Goal: Task Accomplishment & Management: Use online tool/utility

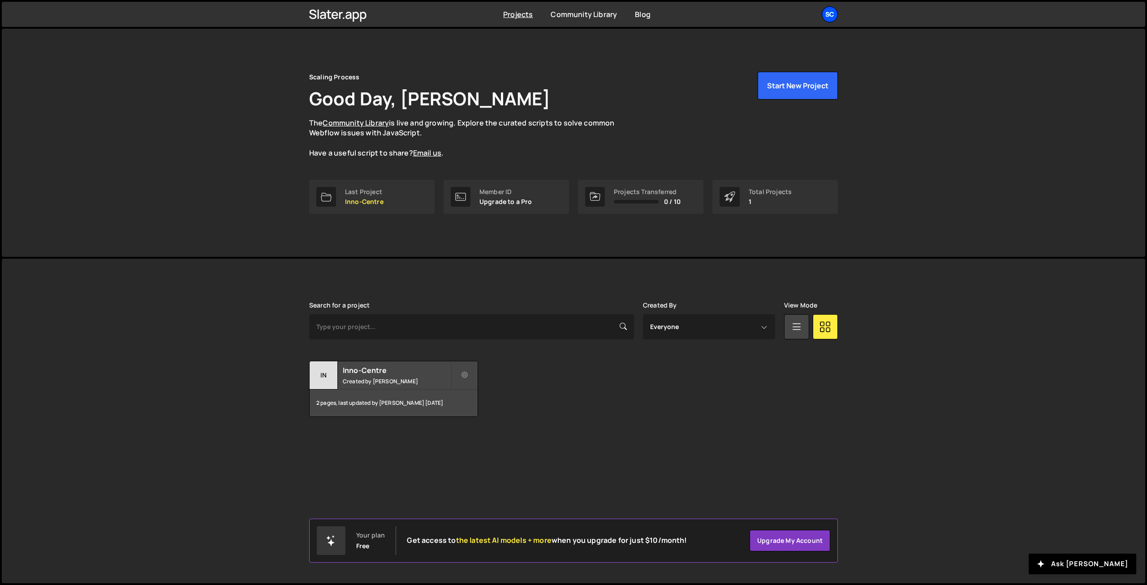
click at [836, 13] on div "Sc" at bounding box center [830, 14] width 16 height 16
click at [766, 70] on link "Account" at bounding box center [781, 68] width 111 height 16
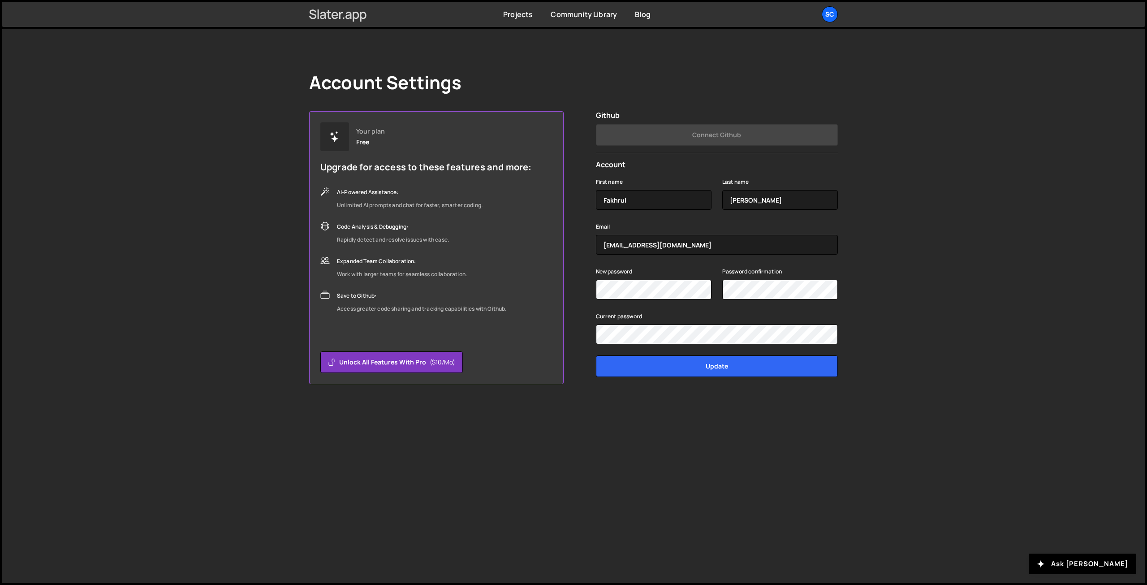
click at [338, 18] on icon at bounding box center [338, 14] width 58 height 15
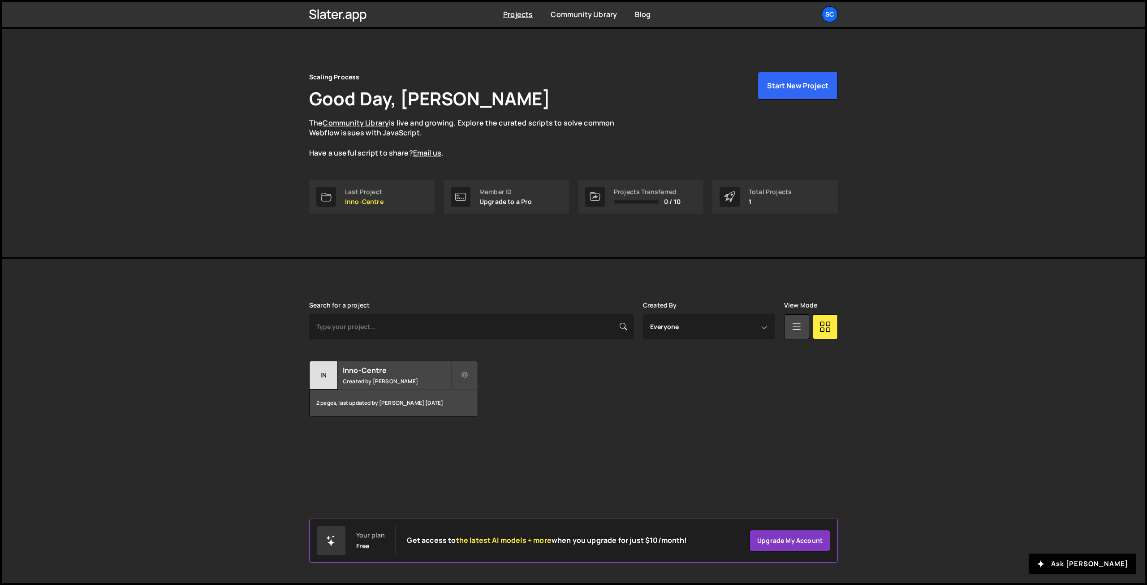
click at [811, 426] on div "Slater is designed for desktop use. Please use a larger screen to access the fu…" at bounding box center [574, 358] width 556 height 201
click at [810, 87] on button "Start New Project" at bounding box center [798, 86] width 80 height 28
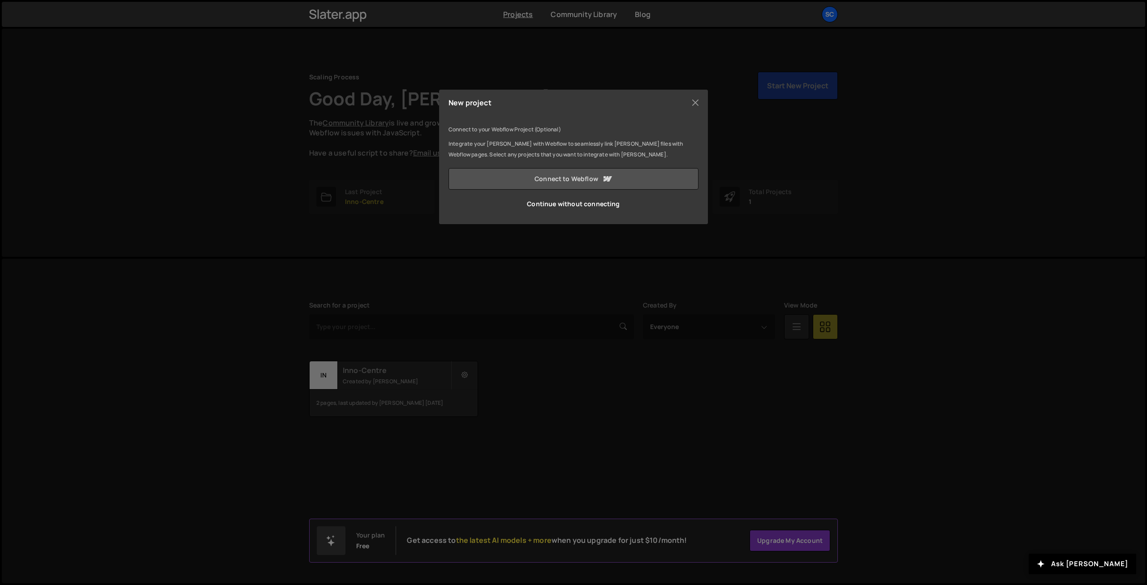
click at [567, 177] on link "Connect to Webflow" at bounding box center [573, 179] width 250 height 22
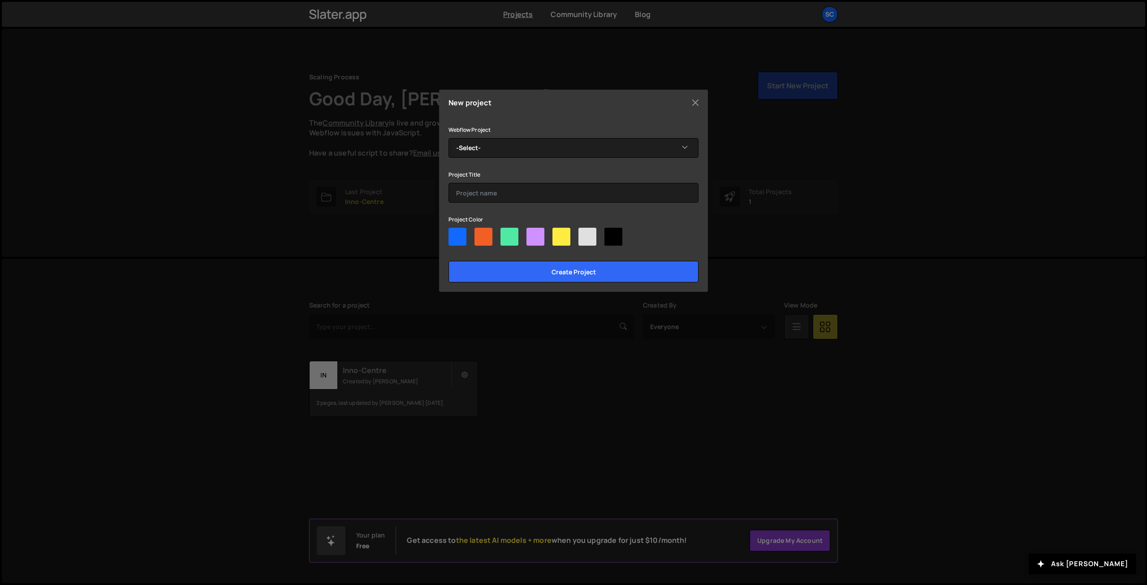
click at [534, 236] on div at bounding box center [535, 237] width 18 height 18
click at [532, 233] on input"] "radio" at bounding box center [529, 231] width 6 height 6
radio input"] "true"
drag, startPoint x: 545, startPoint y: 272, endPoint x: 637, endPoint y: 176, distance: 133.7
click at [636, 178] on div "Webflow Project -Select- Scaling Process [Light] Project Title Project Color Cr…" at bounding box center [573, 203] width 250 height 158
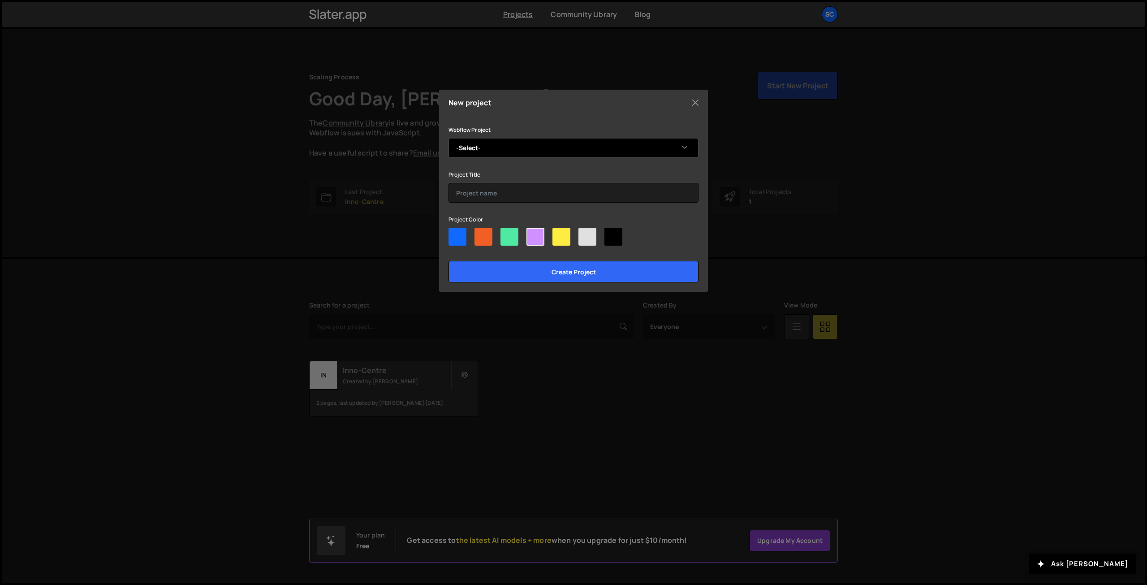
click at [642, 150] on select "-Select- Scaling Process [Light]" at bounding box center [573, 148] width 250 height 20
select select "67a22ff1ace686fdaa906499"
click at [448, 138] on select "-Select- Scaling Process [Light]" at bounding box center [573, 148] width 250 height 20
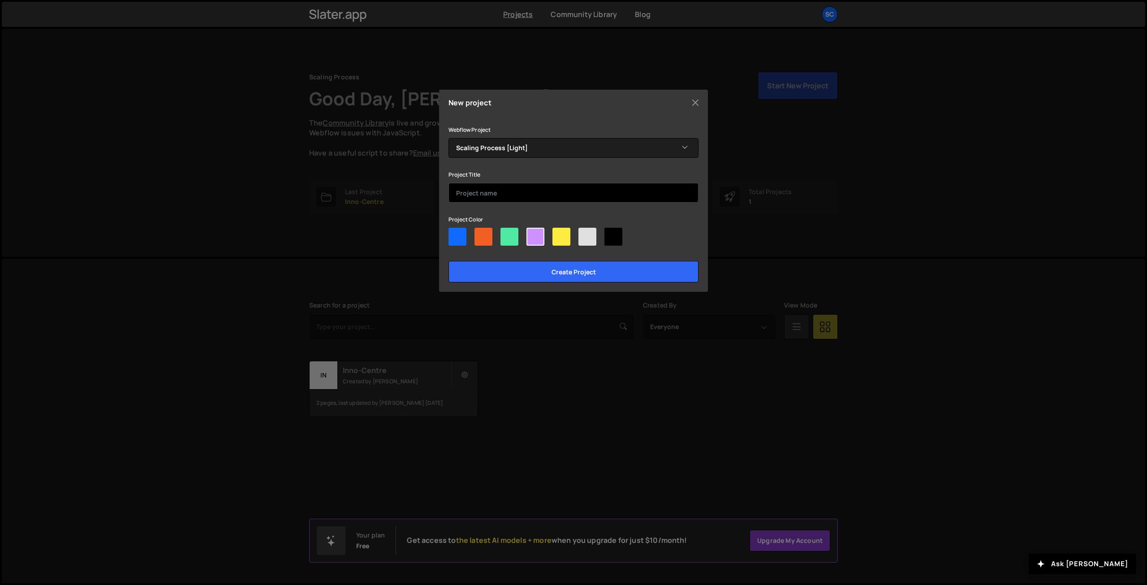
click at [503, 191] on input "text" at bounding box center [573, 193] width 250 height 20
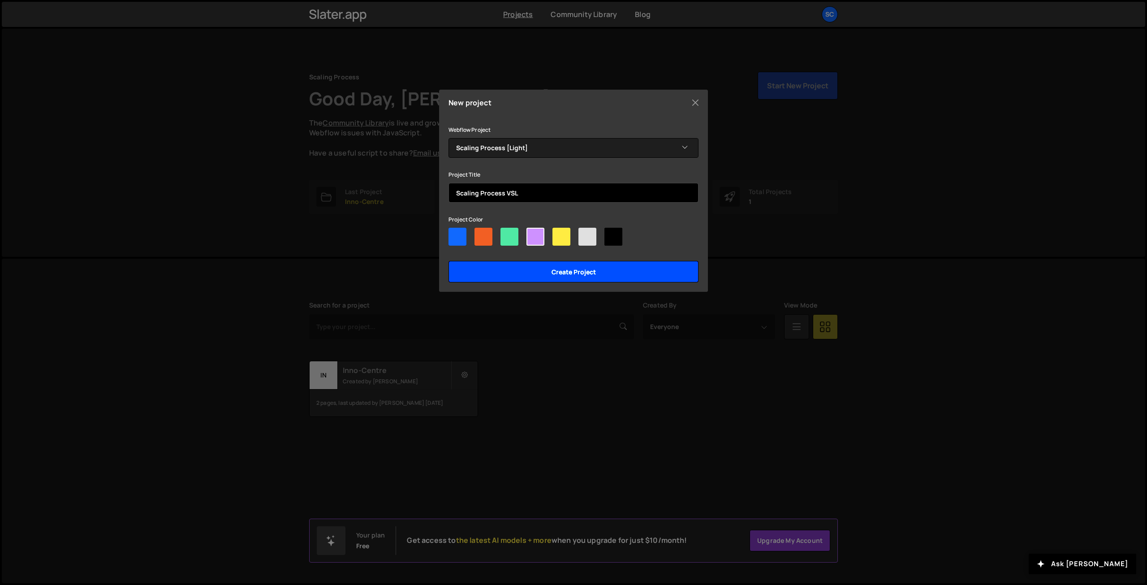
type input "Scaling Process VSL"
click at [647, 271] on input "Create project" at bounding box center [573, 272] width 250 height 22
